Goal: Check status: Check status

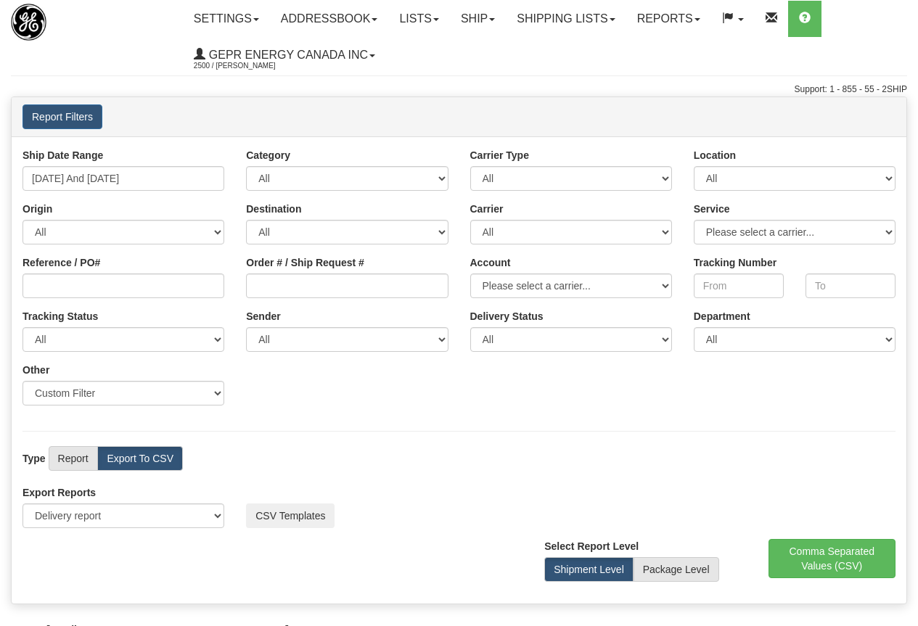
select select "211"
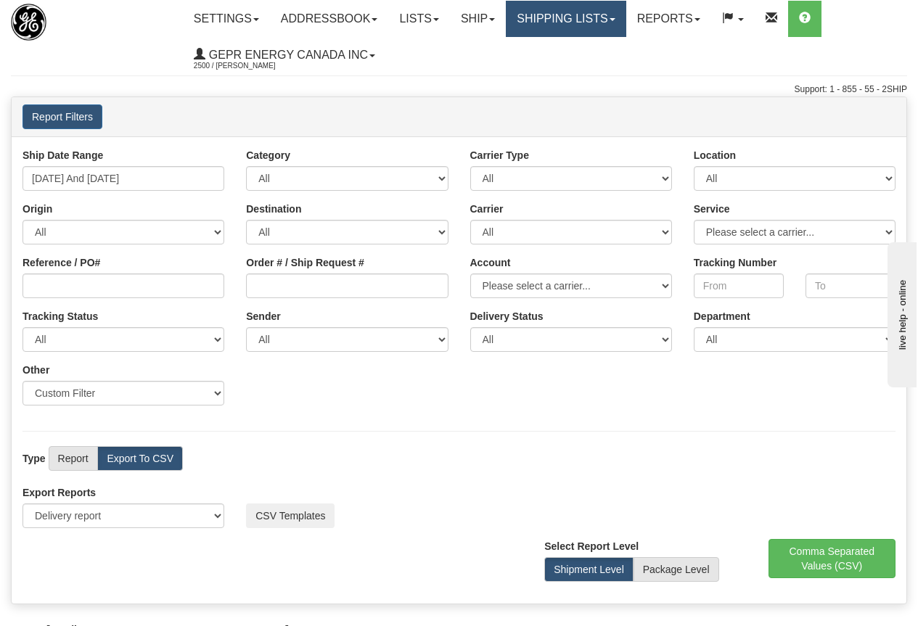
click at [579, 12] on link "Shipping lists" at bounding box center [566, 19] width 120 height 36
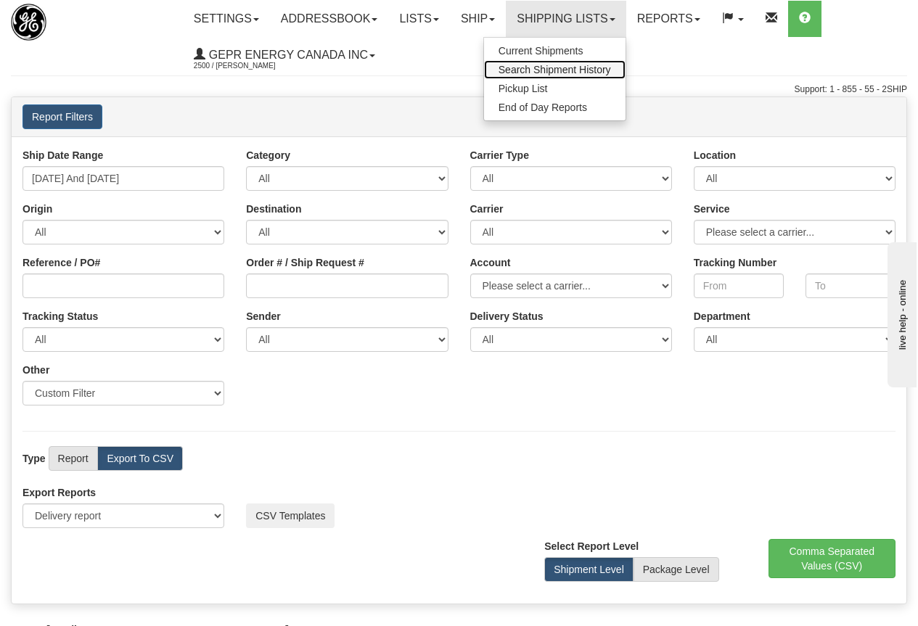
click at [576, 73] on span "Search Shipment History" at bounding box center [554, 70] width 112 height 12
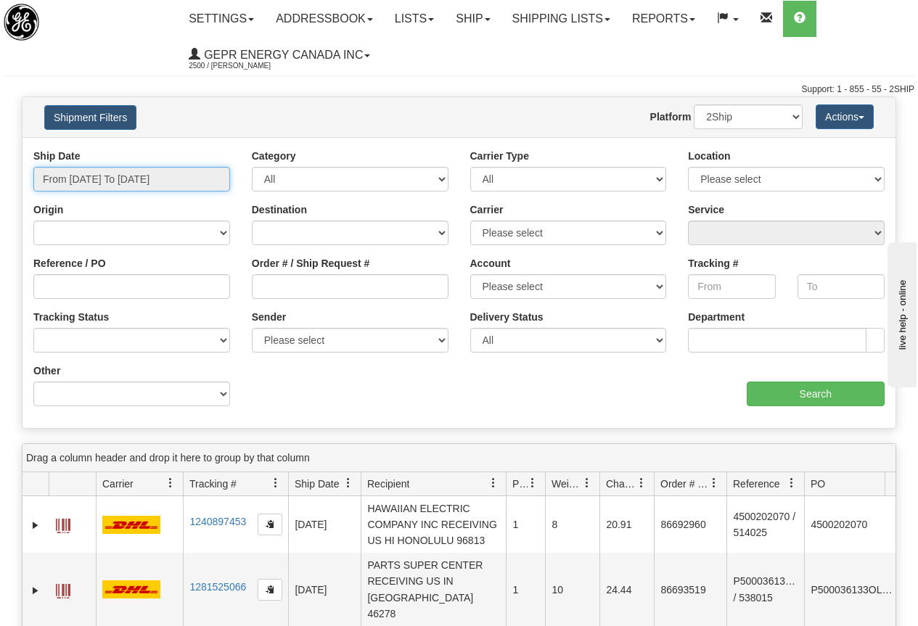
click at [155, 176] on input "From 09/10/2025 To 09/11/2025" at bounding box center [131, 179] width 197 height 25
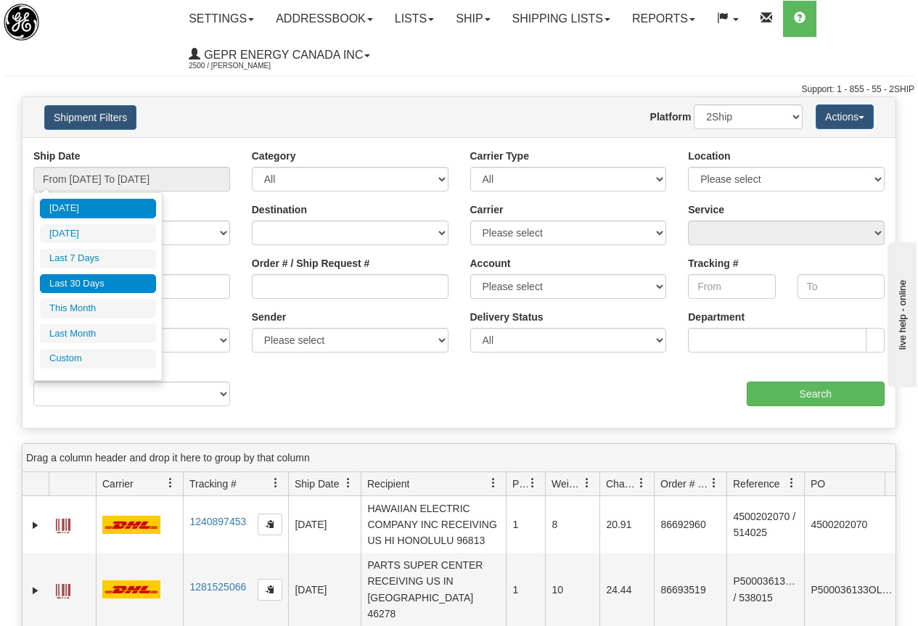
click at [111, 282] on li "Last 30 Days" at bounding box center [98, 284] width 116 height 20
type input "From 08/13/2025 To 09/11/2025"
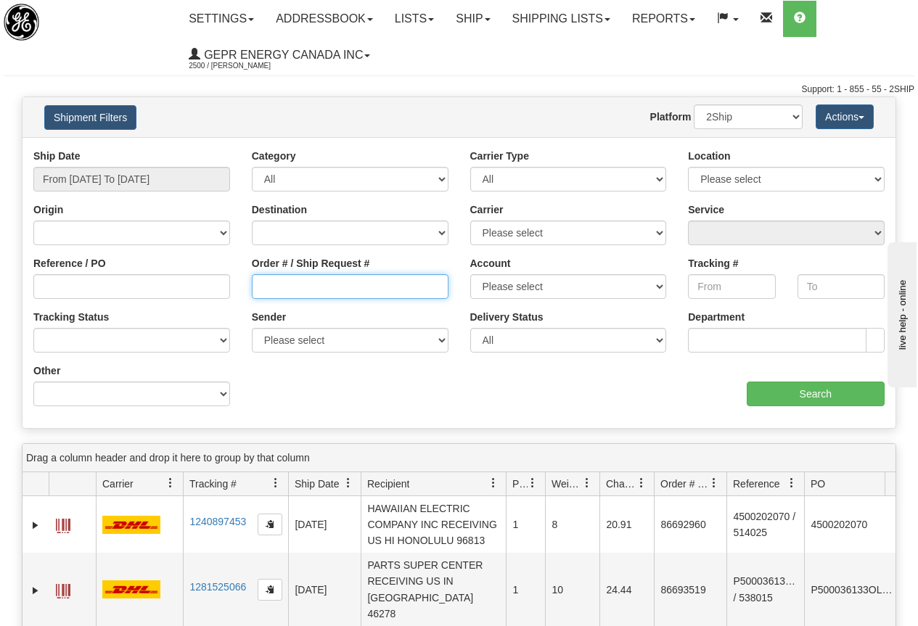
click at [339, 285] on input "Order # / Ship Request #" at bounding box center [350, 286] width 197 height 25
paste input "86688788"
type input "86688788"
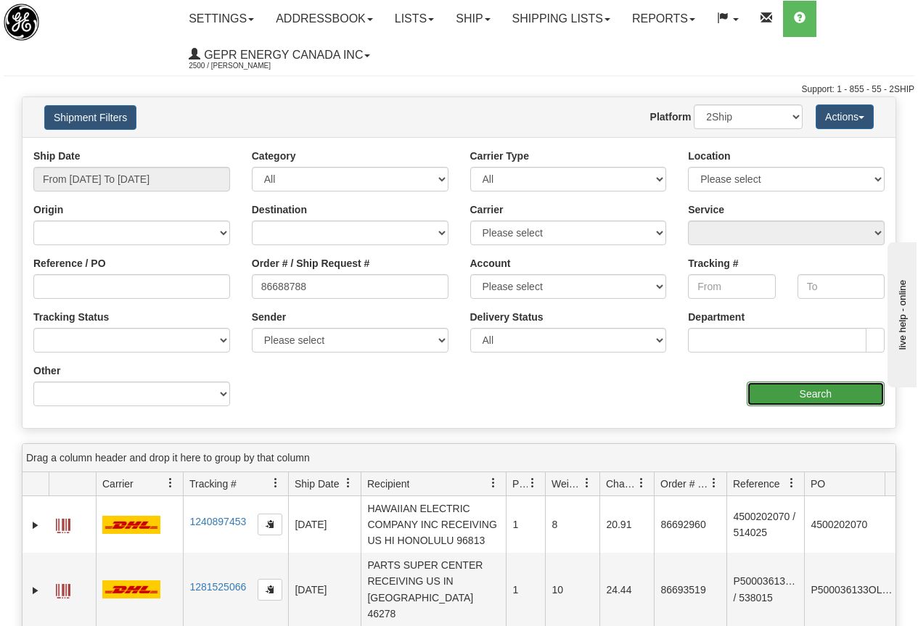
click at [830, 393] on input "Search" at bounding box center [816, 394] width 139 height 25
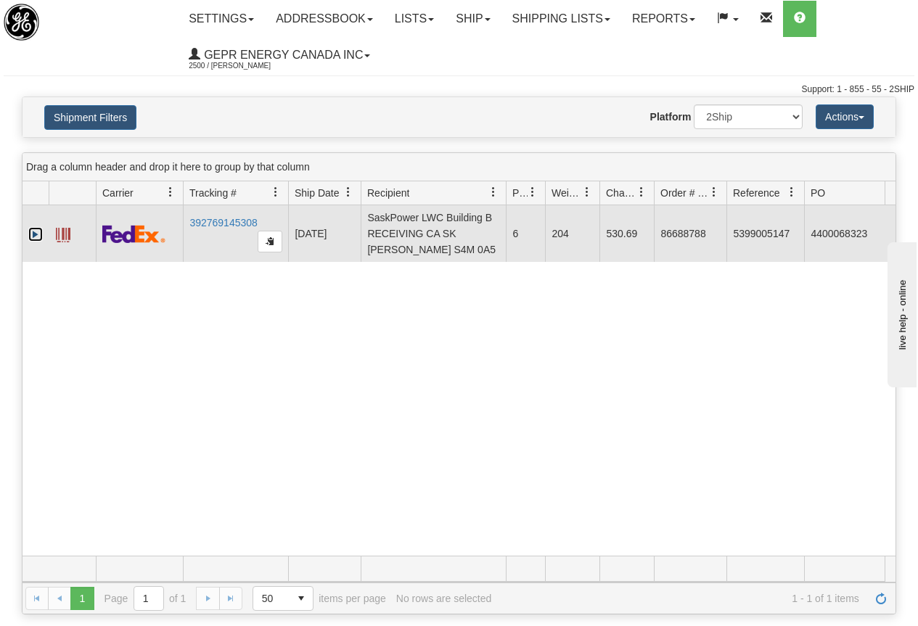
click at [36, 234] on link "Expand" at bounding box center [35, 234] width 15 height 15
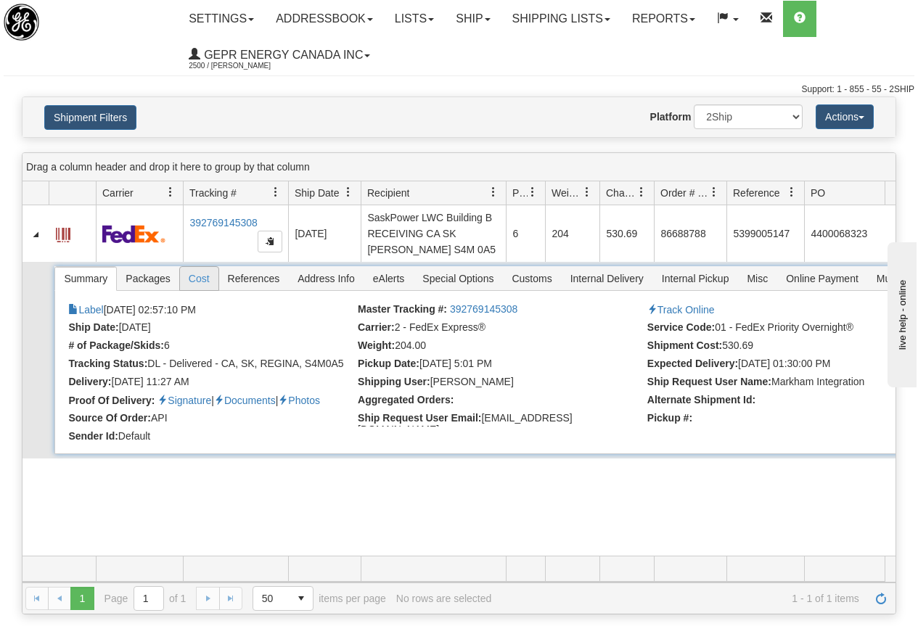
click at [202, 276] on span "Cost" at bounding box center [199, 278] width 38 height 23
